Goal: Feedback & Contribution: Submit feedback/report problem

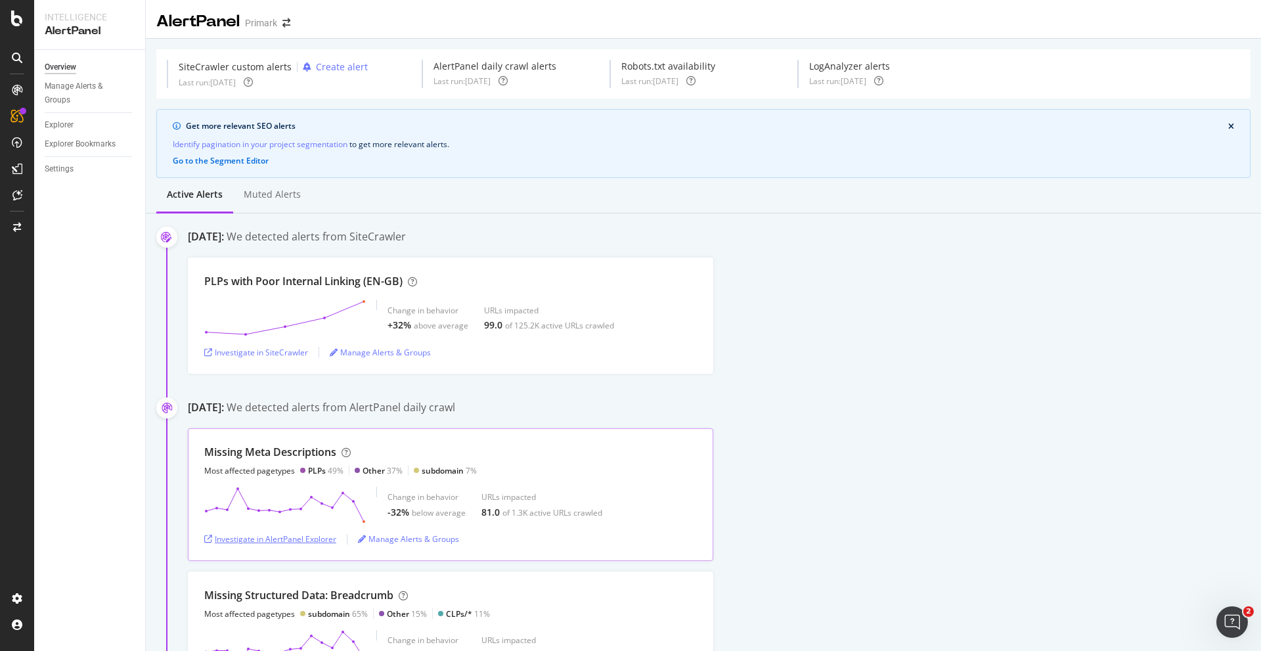
click at [262, 539] on div "Investigate in AlertPanel Explorer" at bounding box center [270, 538] width 132 height 11
click at [246, 350] on div "Investigate in SiteCrawler" at bounding box center [256, 352] width 104 height 11
click at [271, 349] on div "Investigate in SiteCrawler" at bounding box center [256, 352] width 104 height 11
drag, startPoint x: 207, startPoint y: 280, endPoint x: 360, endPoint y: 283, distance: 153.1
click at [360, 283] on div "PLPs with Poor Internal Linking (EN-GB)" at bounding box center [303, 281] width 198 height 15
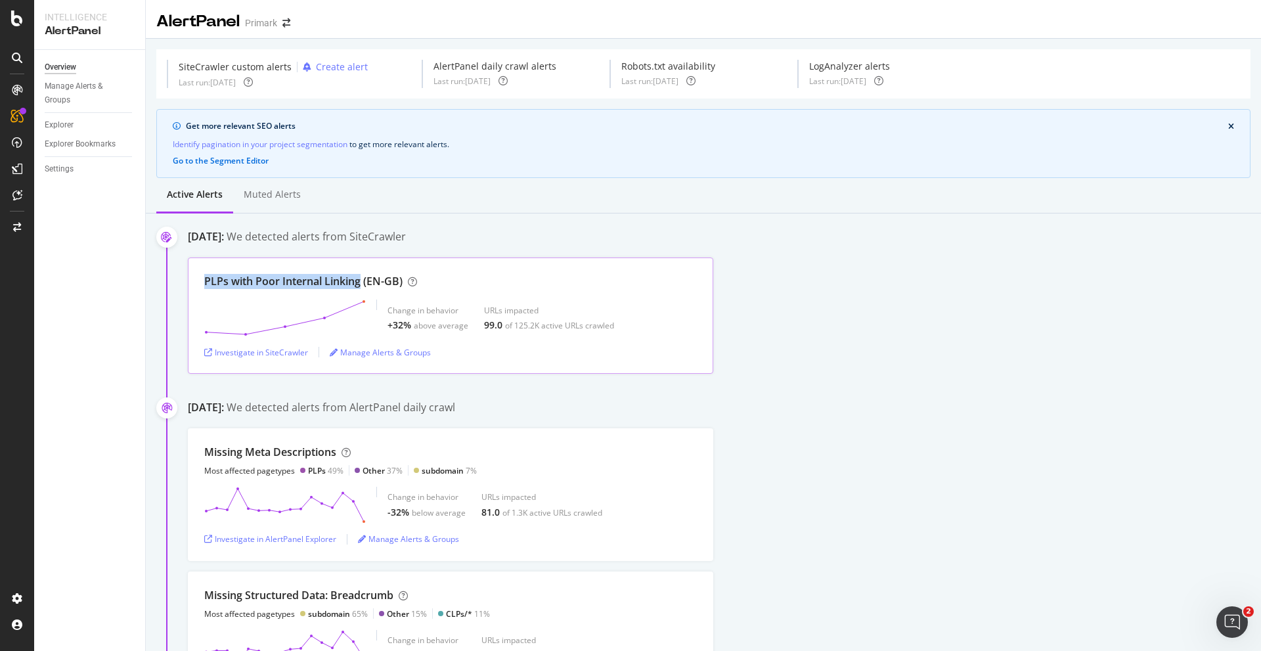
click at [354, 282] on div "PLPs with Poor Internal Linking (EN-GB)" at bounding box center [303, 281] width 198 height 15
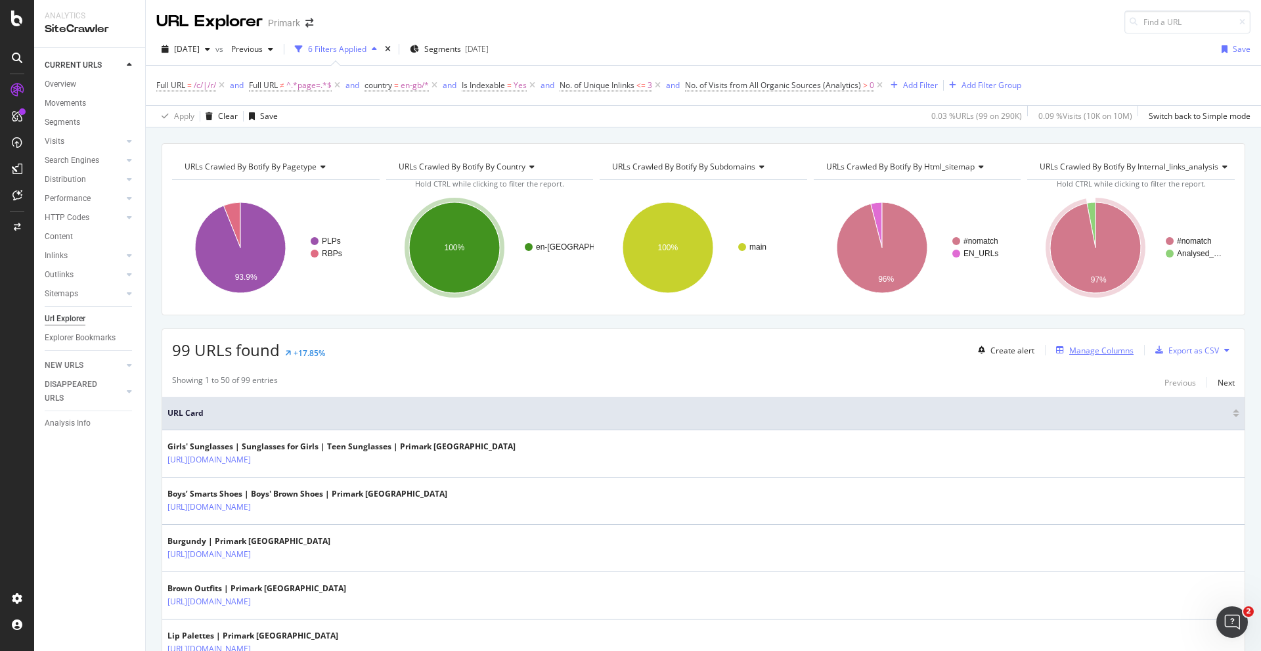
click at [1076, 345] on div "Manage Columns" at bounding box center [1101, 350] width 64 height 11
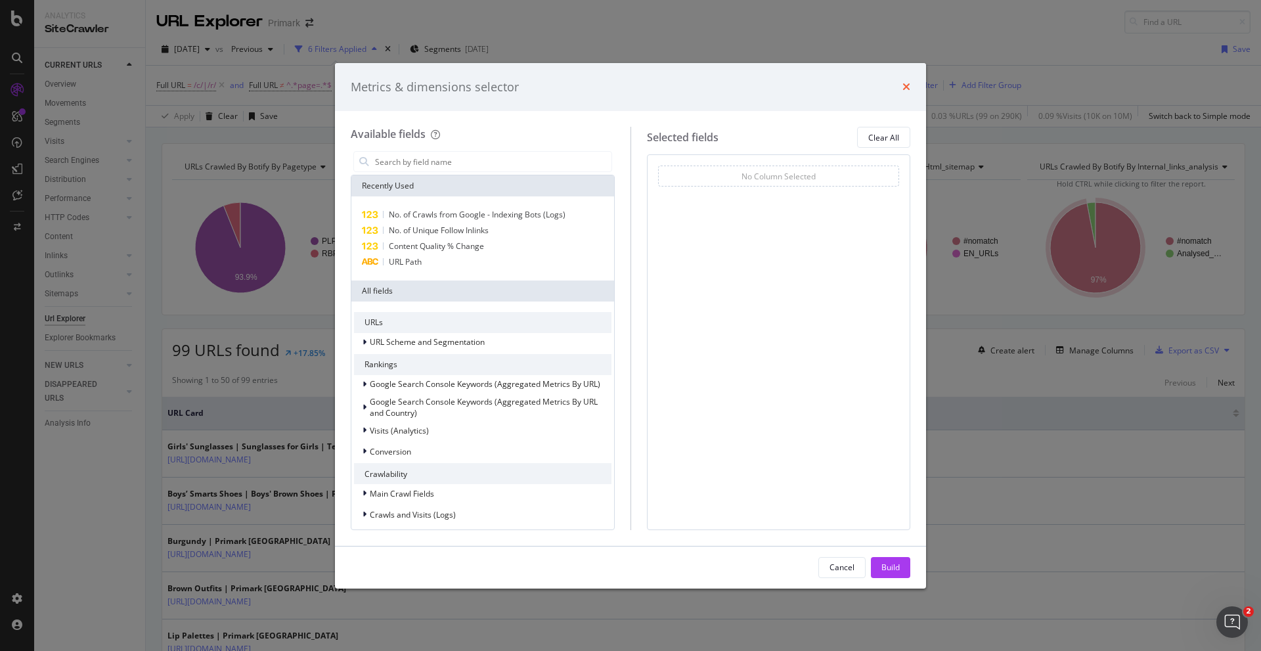
click at [906, 81] on icon "times" at bounding box center [906, 86] width 8 height 11
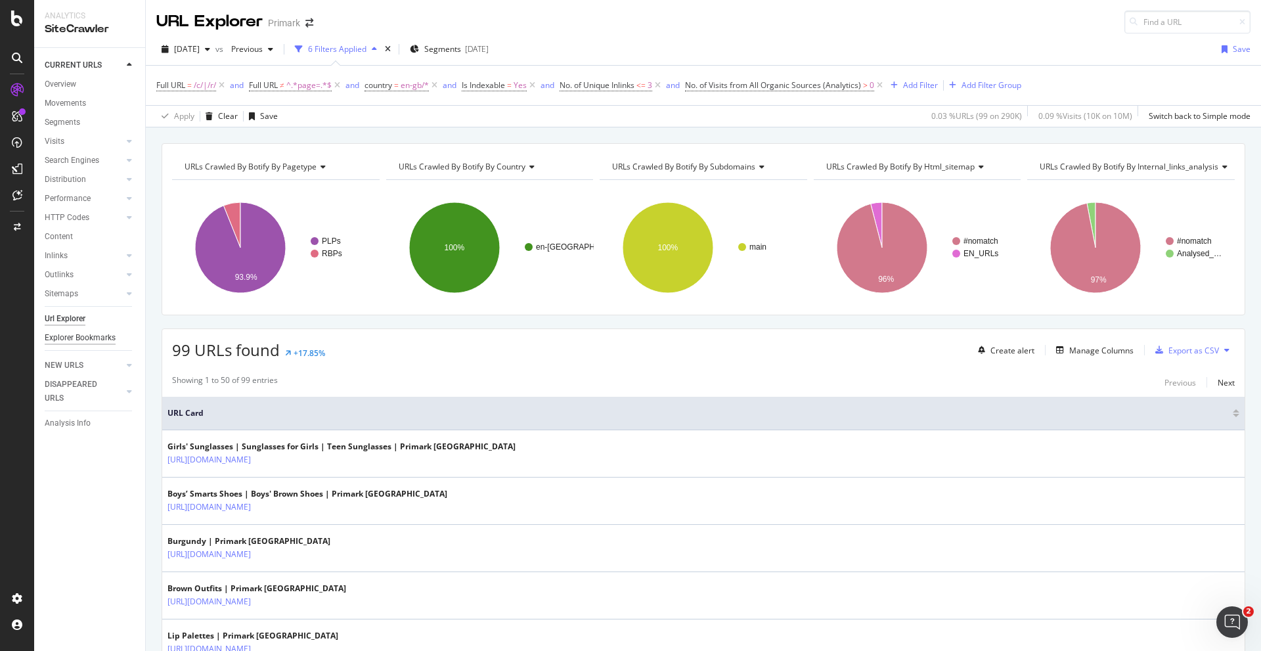
click at [80, 334] on div "Explorer Bookmarks" at bounding box center [80, 338] width 71 height 14
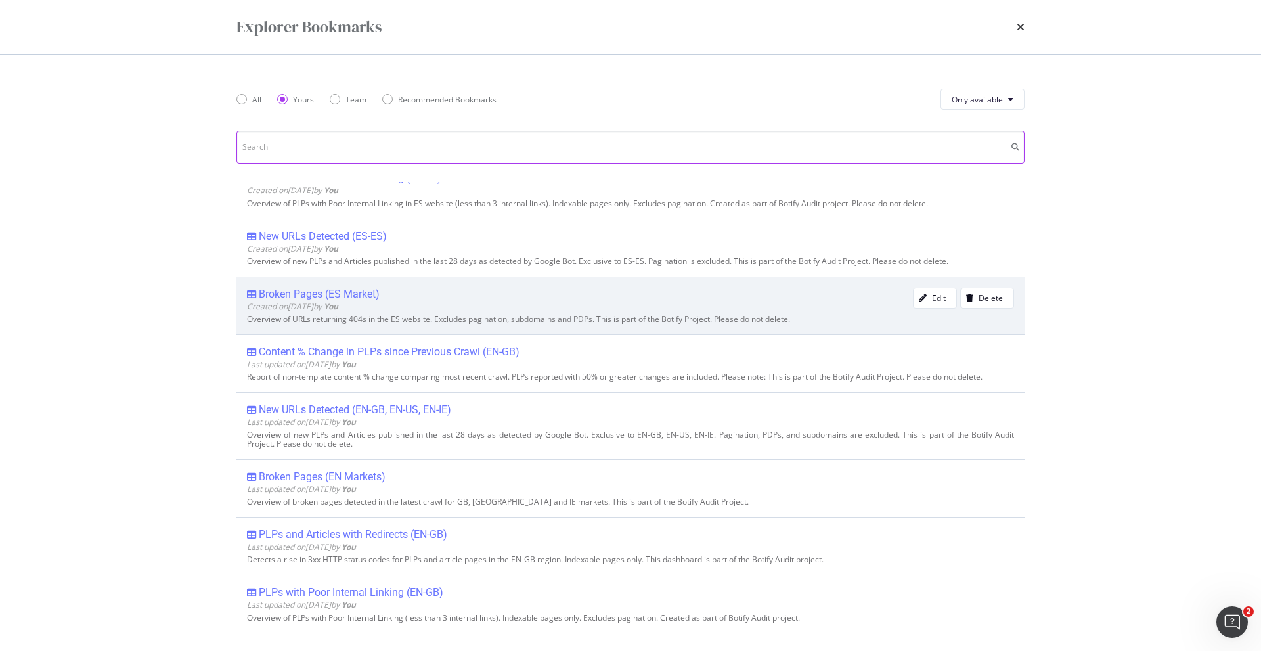
scroll to position [88, 0]
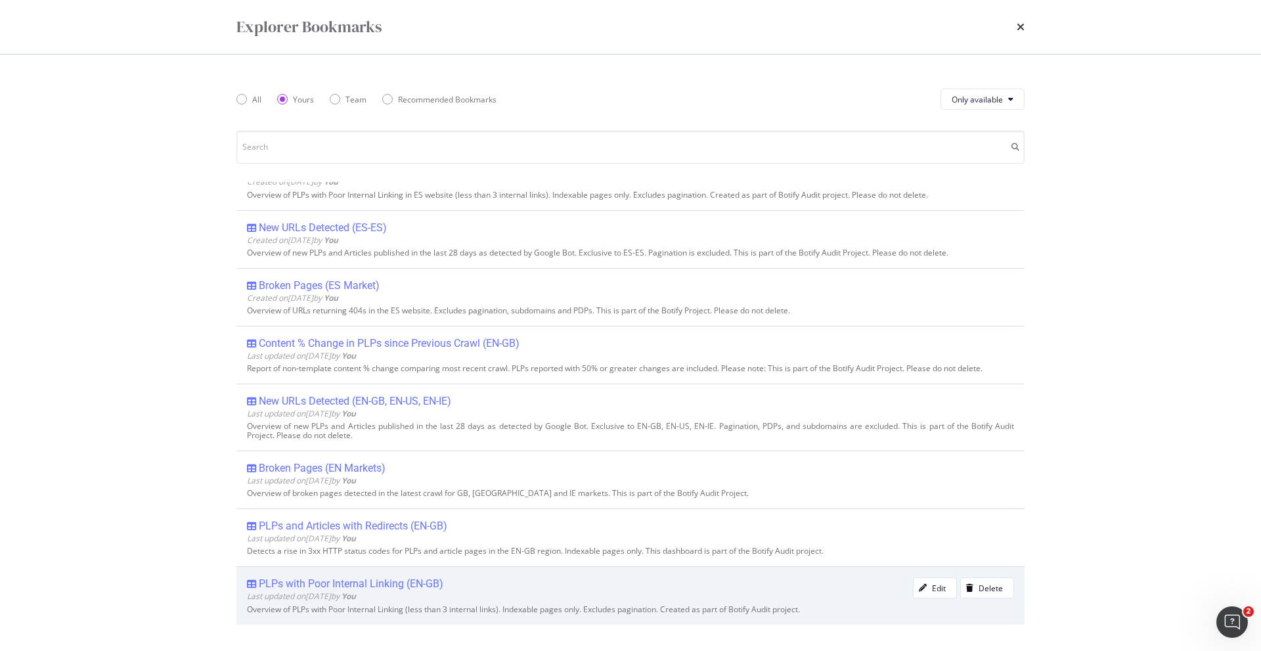
click at [365, 582] on div "PLPs with Poor Internal Linking (EN-GB)" at bounding box center [351, 583] width 185 height 13
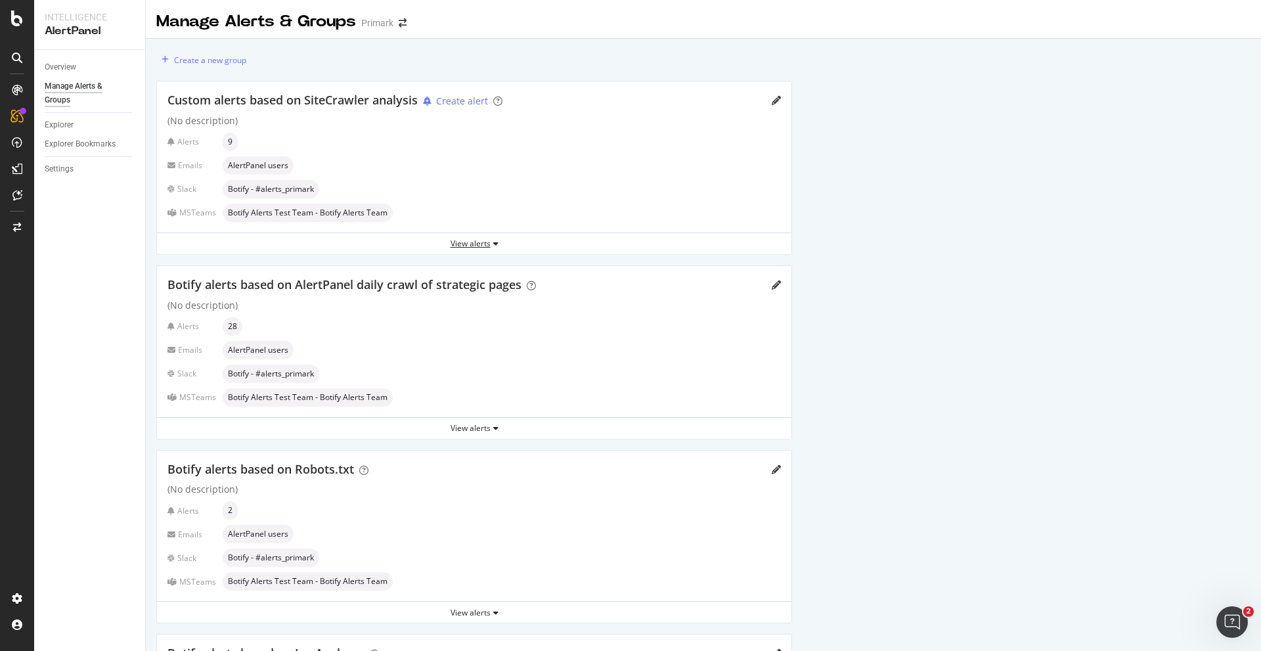
click at [456, 239] on div "View alerts" at bounding box center [474, 243] width 634 height 11
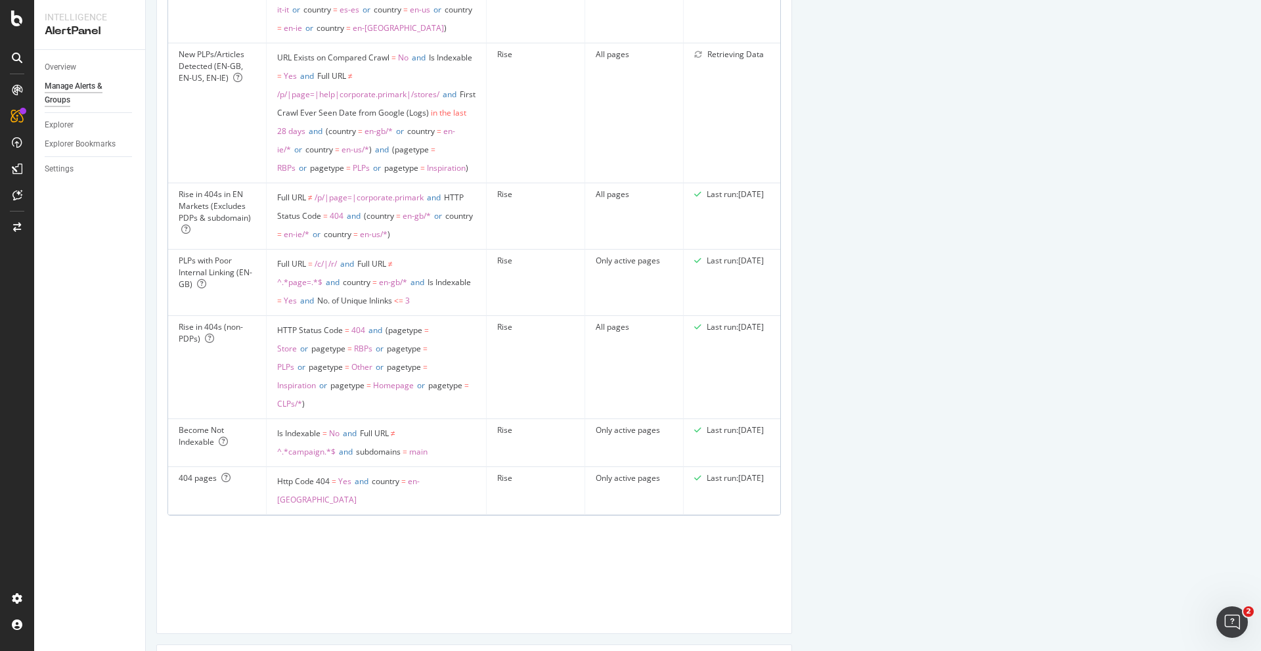
scroll to position [591, 0]
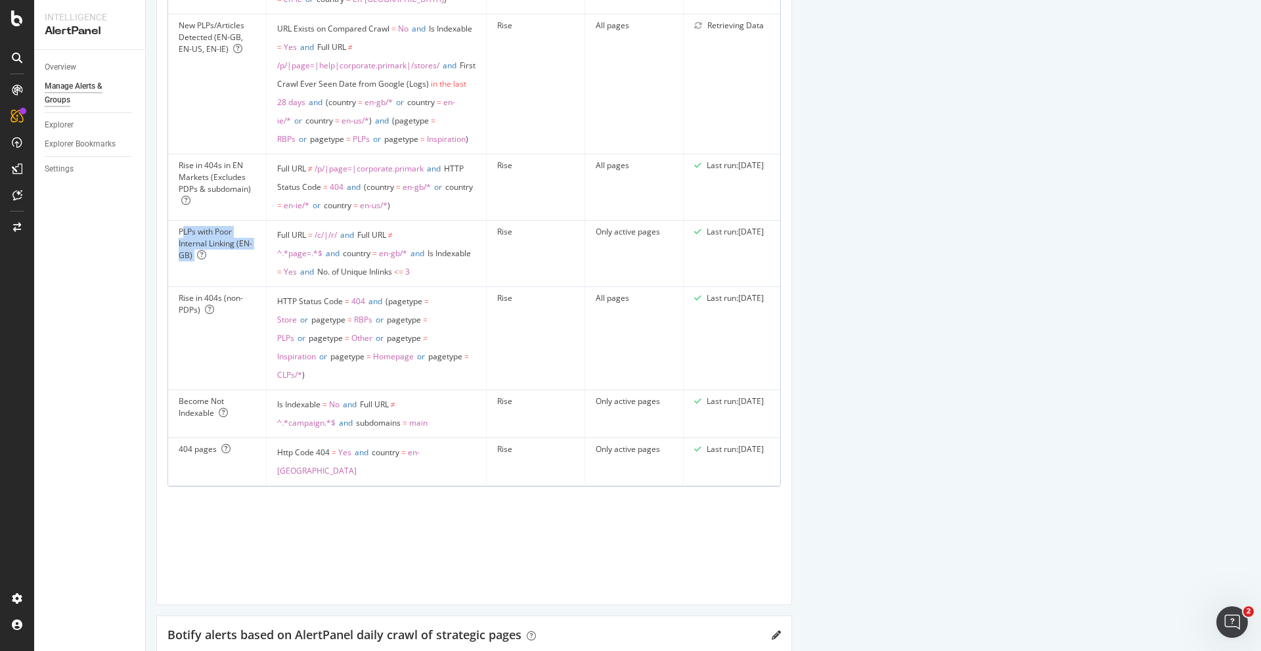
drag, startPoint x: 203, startPoint y: 326, endPoint x: 234, endPoint y: 343, distance: 35.9
click at [234, 261] on div "PLPs with Poor Internal Linking (EN-GB)" at bounding box center [217, 243] width 77 height 35
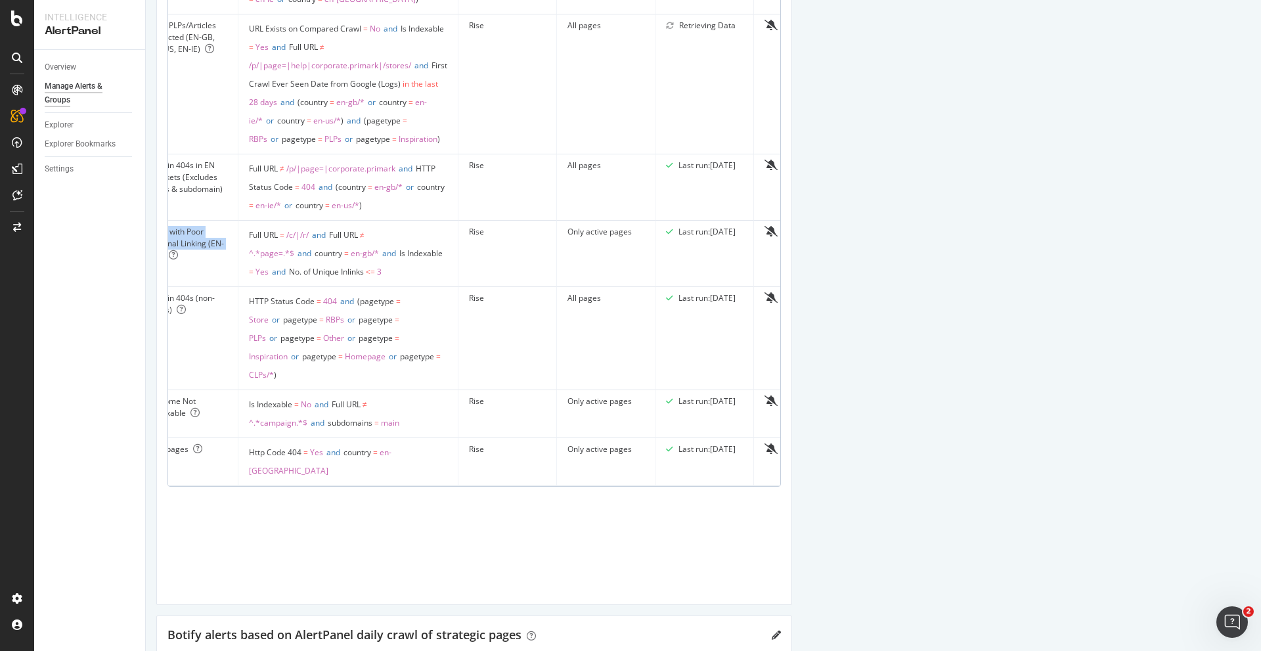
scroll to position [0, 0]
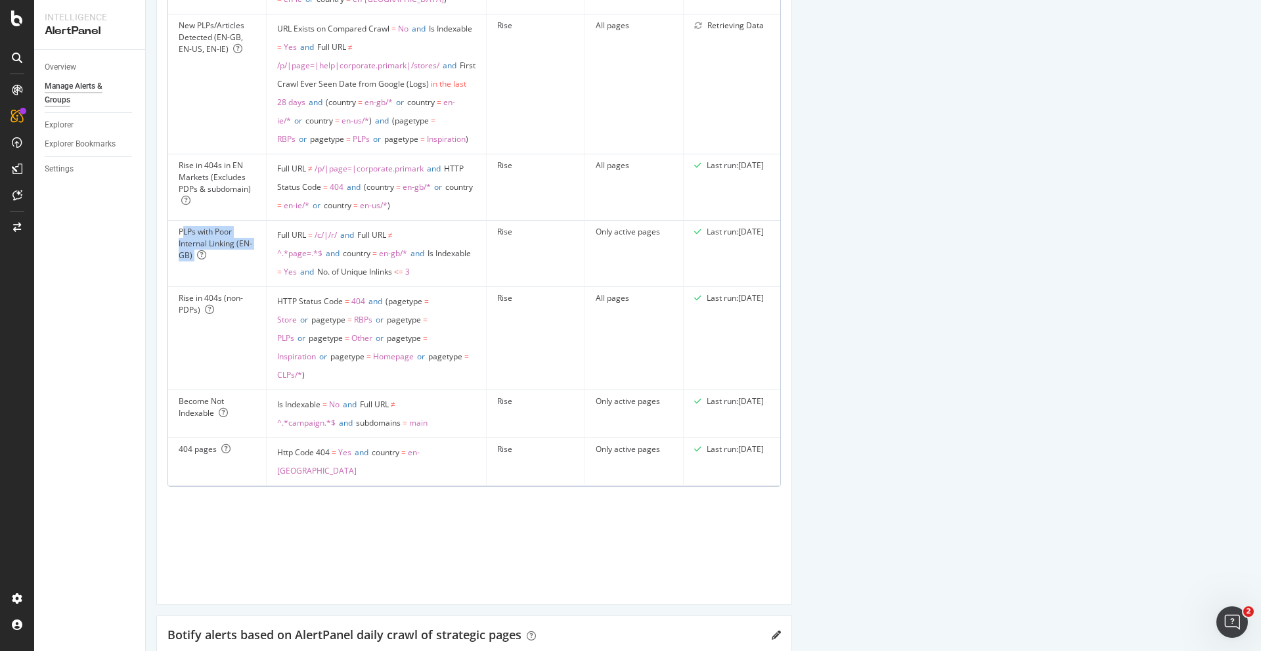
click at [522, 287] on td "Rise" at bounding box center [536, 254] width 99 height 66
